Goal: Book appointment/travel/reservation

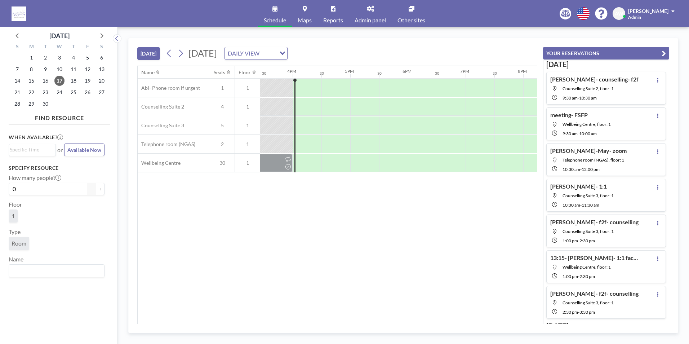
scroll to position [0, 894]
click at [32, 90] on span "22" at bounding box center [31, 92] width 10 height 10
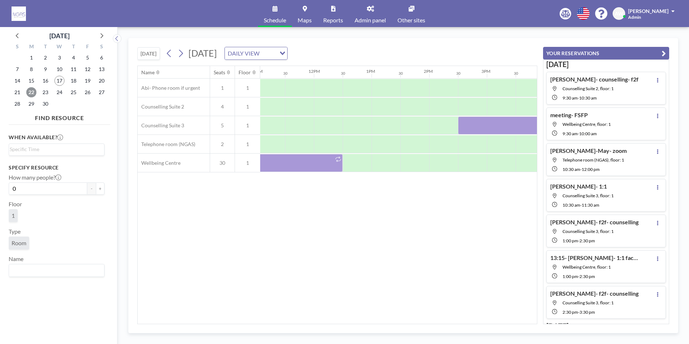
scroll to position [0, 578]
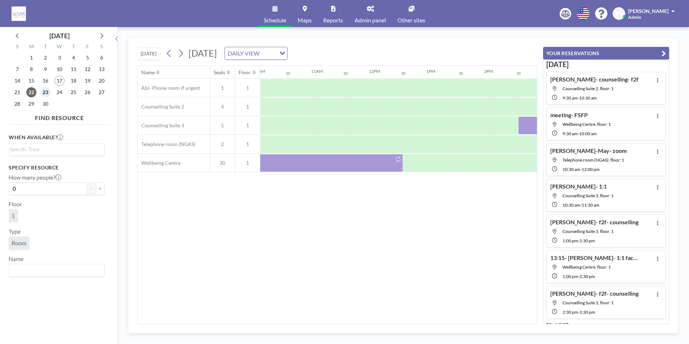
click at [46, 94] on span "23" at bounding box center [45, 92] width 10 height 10
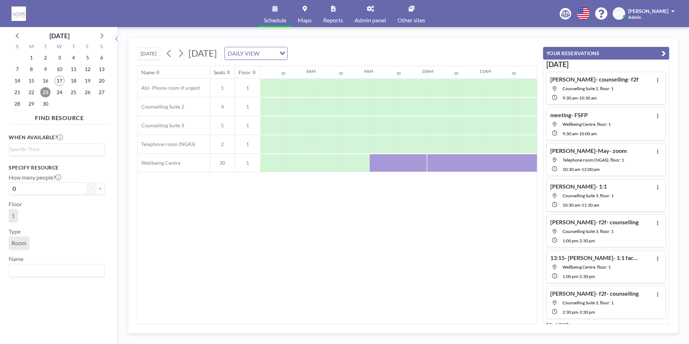
scroll to position [0, 432]
click at [312, 320] on div "Name Seats Floor 12AM 30 1AM 30 2AM 30 3AM 30 4AM 30 5AM 30 6AM 30 7AM 30 8AM 3…" at bounding box center [337, 195] width 399 height 258
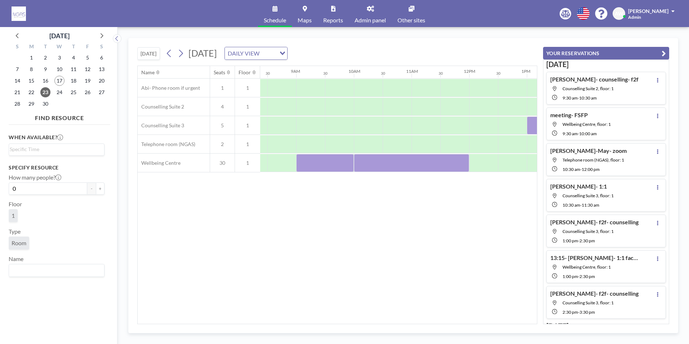
drag, startPoint x: 54, startPoint y: 90, endPoint x: 60, endPoint y: 91, distance: 6.2
click at [54, 90] on div "24" at bounding box center [60, 92] width 14 height 12
click at [60, 91] on span "24" at bounding box center [59, 92] width 10 height 10
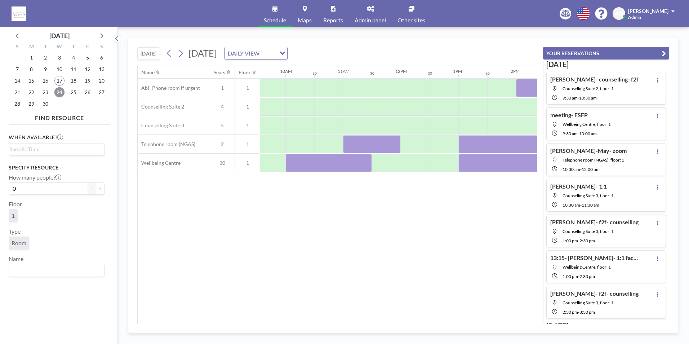
scroll to position [0, 557]
click at [46, 92] on span "23" at bounding box center [45, 92] width 10 height 10
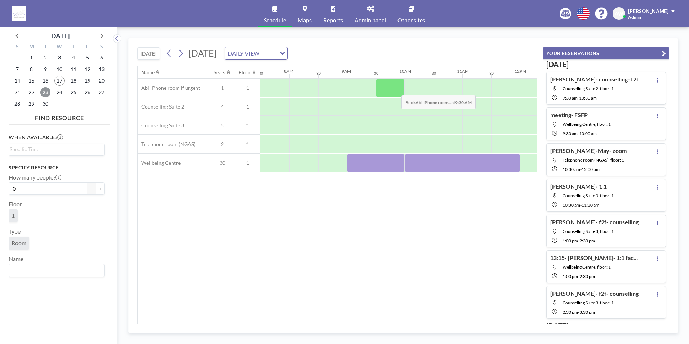
scroll to position [0, 432]
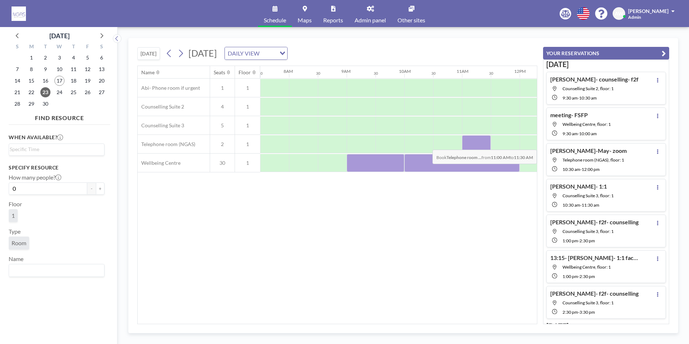
click at [472, 144] on div at bounding box center [476, 144] width 29 height 18
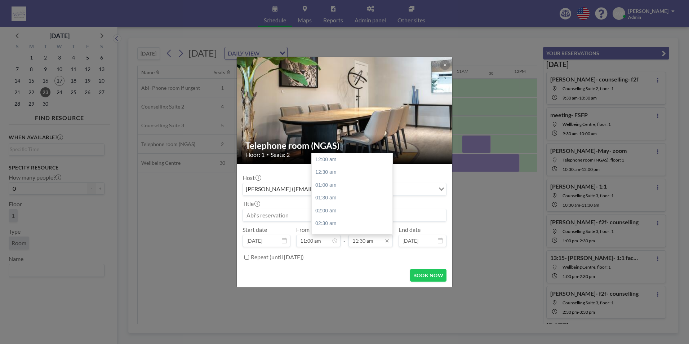
scroll to position [295, 0]
click at [341, 177] on div "12:00 pm" at bounding box center [354, 172] width 84 height 13
type input "12:00 pm"
click at [299, 218] on input at bounding box center [344, 215] width 203 height 12
type input "m"
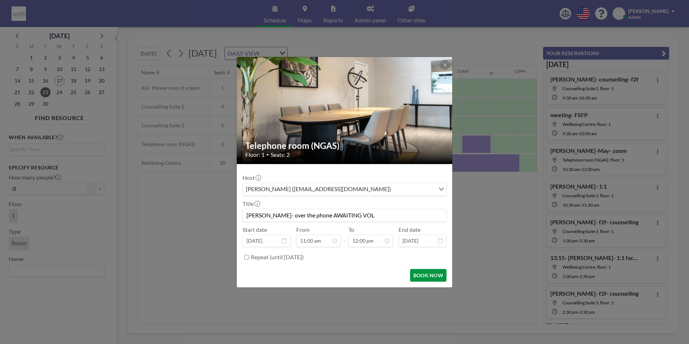
type input "[PERSON_NAME]- over the phone AWAITING VOL"
click at [437, 278] on button "BOOK NOW" at bounding box center [428, 275] width 36 height 13
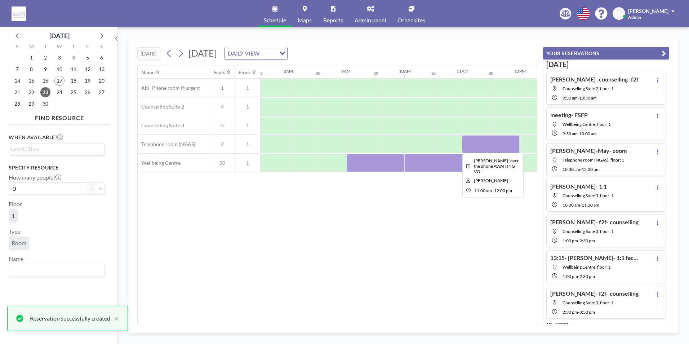
click at [491, 145] on div at bounding box center [491, 144] width 58 height 18
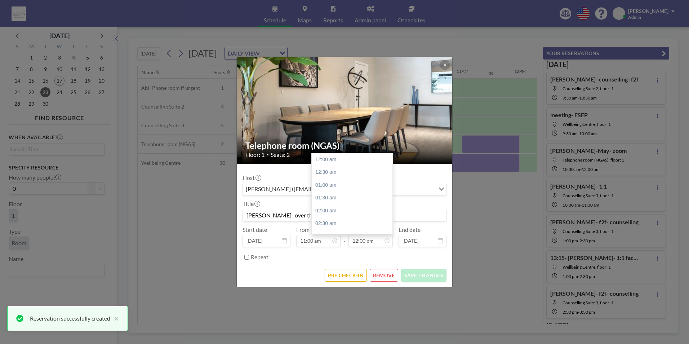
scroll to position [308, 0]
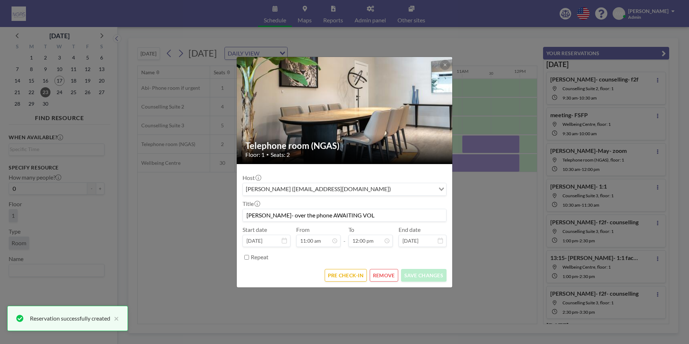
click at [500, 245] on div "Telephone room (NGAS) Floor: 1 • Seats: 2 Host [PERSON_NAME] ([EMAIL_ADDRESS][D…" at bounding box center [344, 172] width 689 height 344
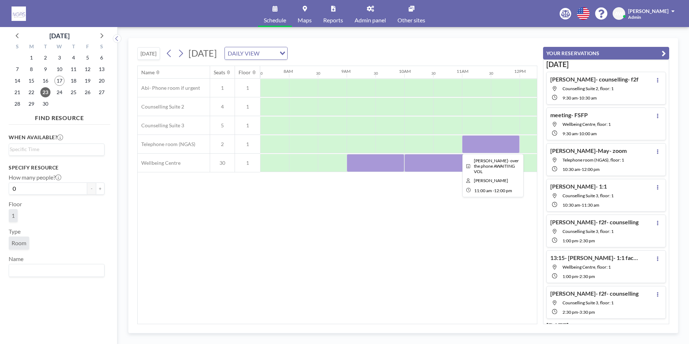
click at [480, 147] on div at bounding box center [491, 144] width 58 height 18
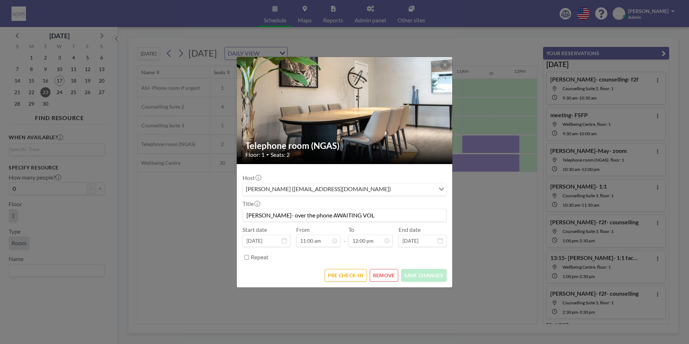
drag, startPoint x: 378, startPoint y: 219, endPoint x: 315, endPoint y: 219, distance: 62.3
click at [315, 219] on input "[PERSON_NAME]- over the phone AWAITING VOL" at bounding box center [344, 215] width 203 height 12
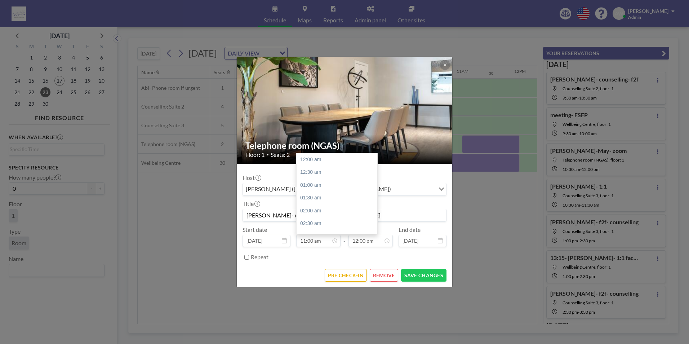
scroll to position [282, 0]
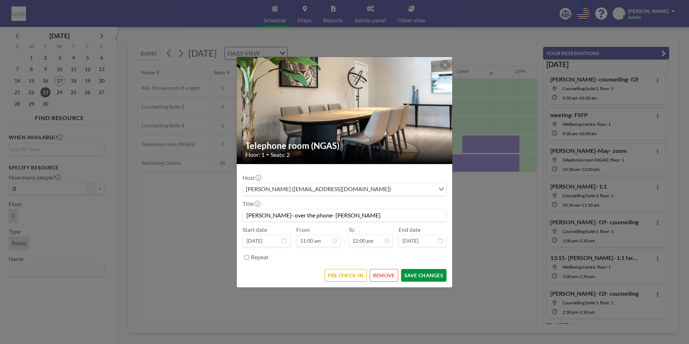
type input "[PERSON_NAME]- over the phone- [PERSON_NAME]"
click at [429, 280] on button "SAVE CHANGES" at bounding box center [423, 275] width 45 height 13
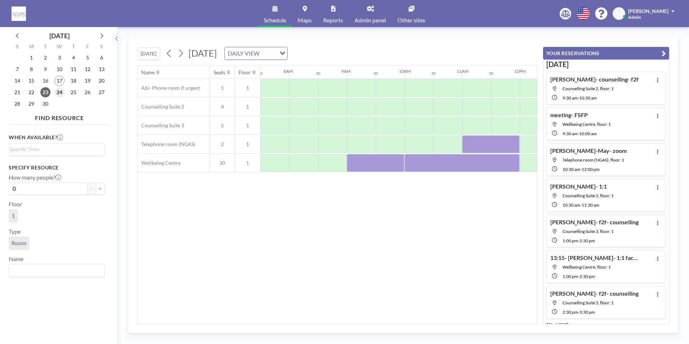
click at [60, 93] on span "24" at bounding box center [59, 92] width 10 height 10
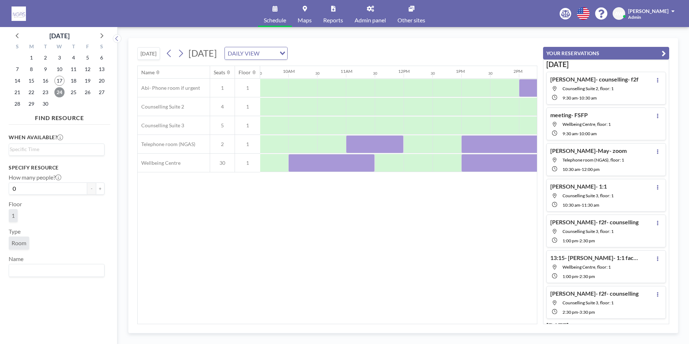
scroll to position [0, 568]
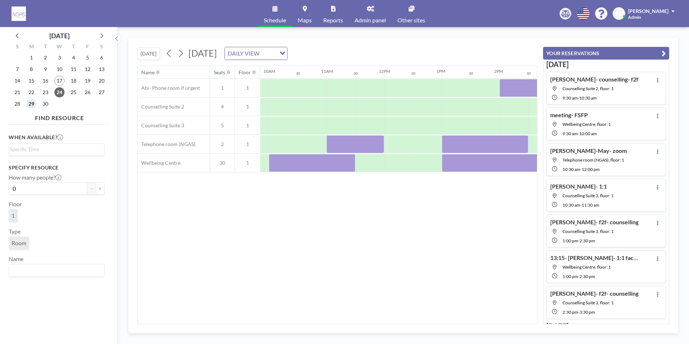
click at [29, 106] on span "29" at bounding box center [31, 104] width 10 height 10
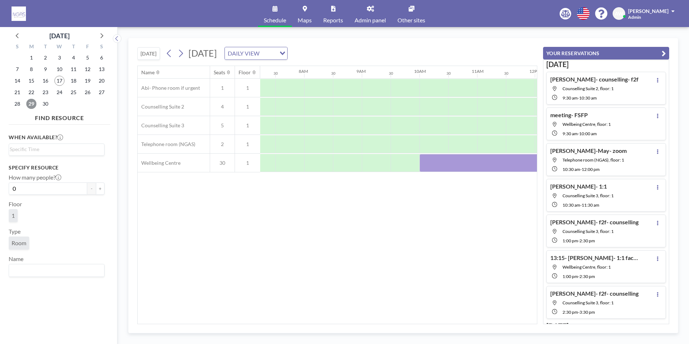
scroll to position [0, 432]
